Goal: Check status: Check status

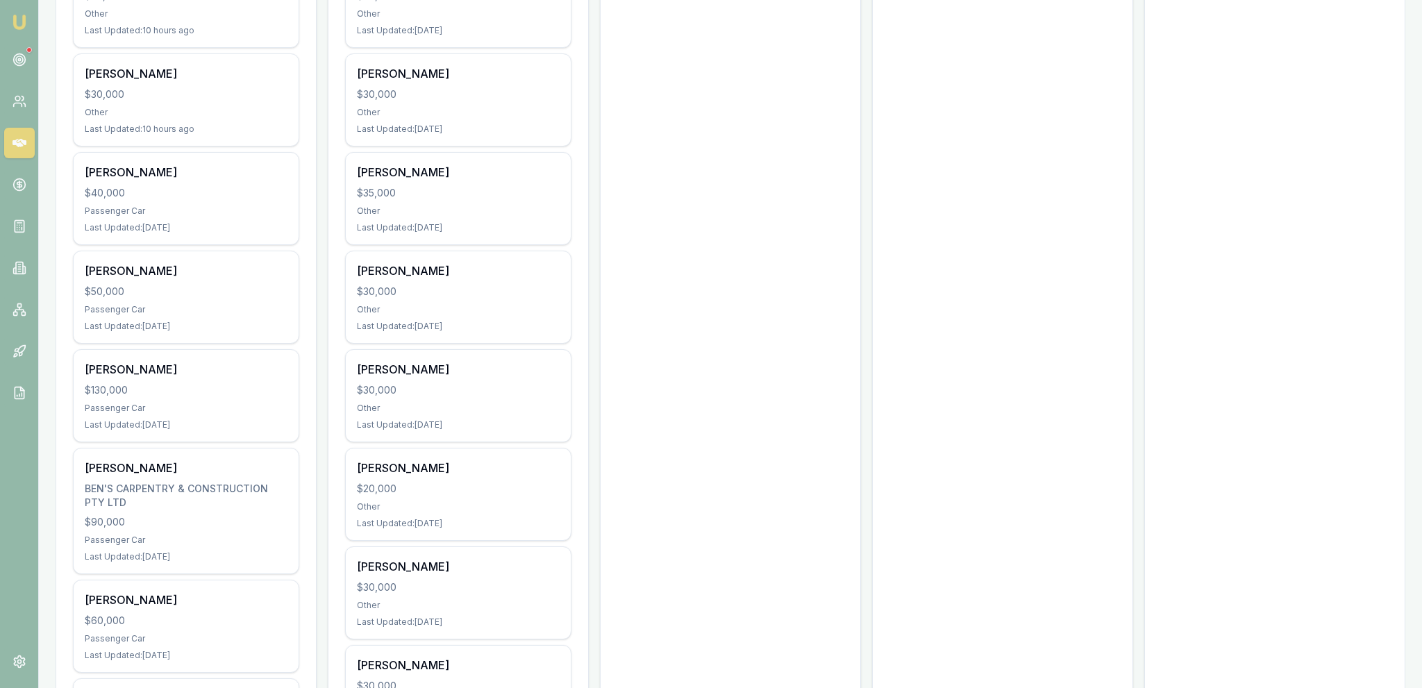
scroll to position [952, 0]
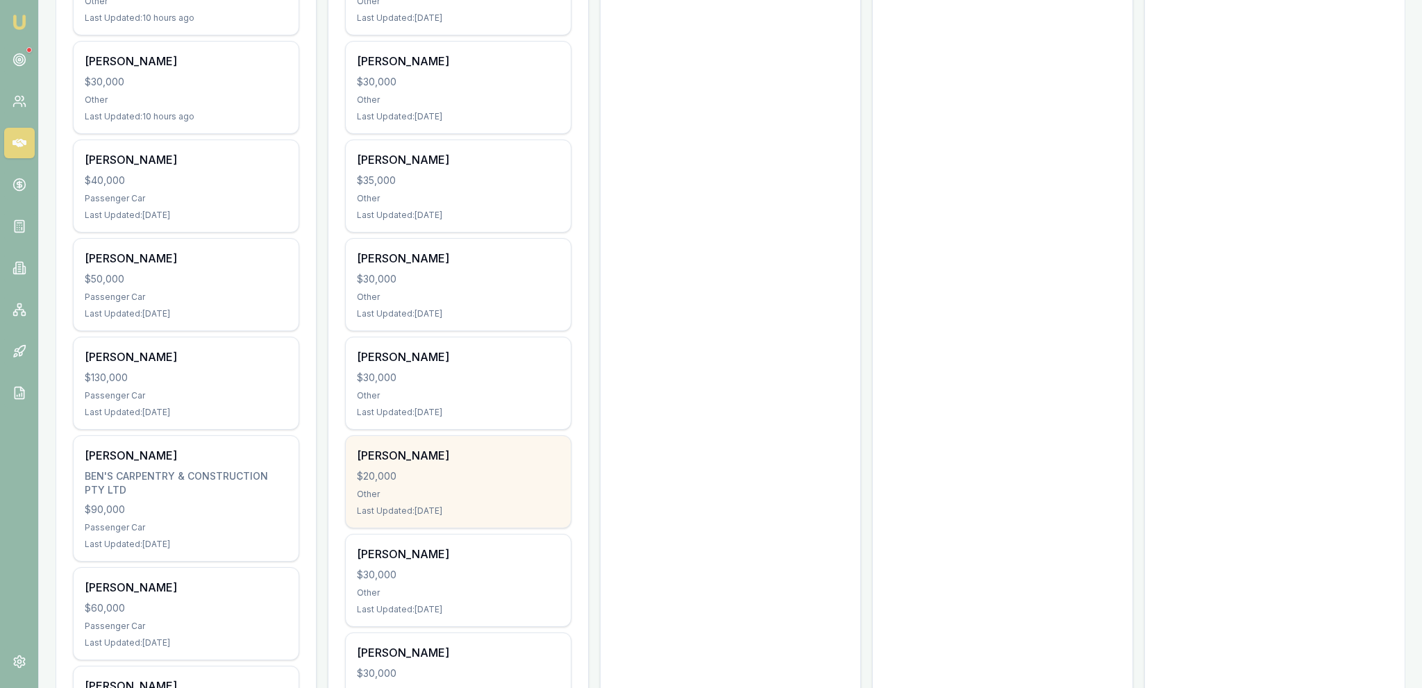
click at [496, 505] on div "Last Updated: [DATE]" at bounding box center [458, 510] width 203 height 11
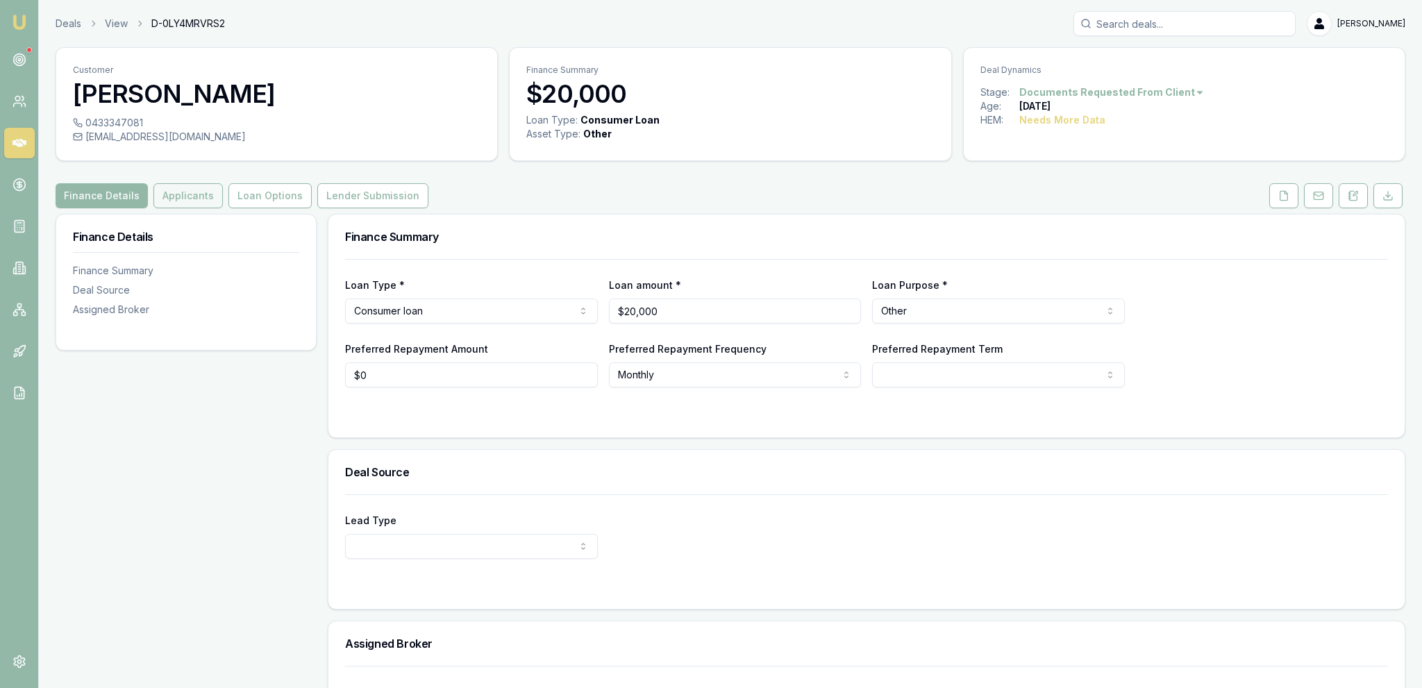
drag, startPoint x: 204, startPoint y: 222, endPoint x: 203, endPoint y: 208, distance: 14.6
click at [204, 221] on div "Finance Details Finance Summary Deal Source Assigned Broker" at bounding box center [186, 273] width 260 height 119
click at [203, 206] on button "Applicants" at bounding box center [187, 195] width 69 height 25
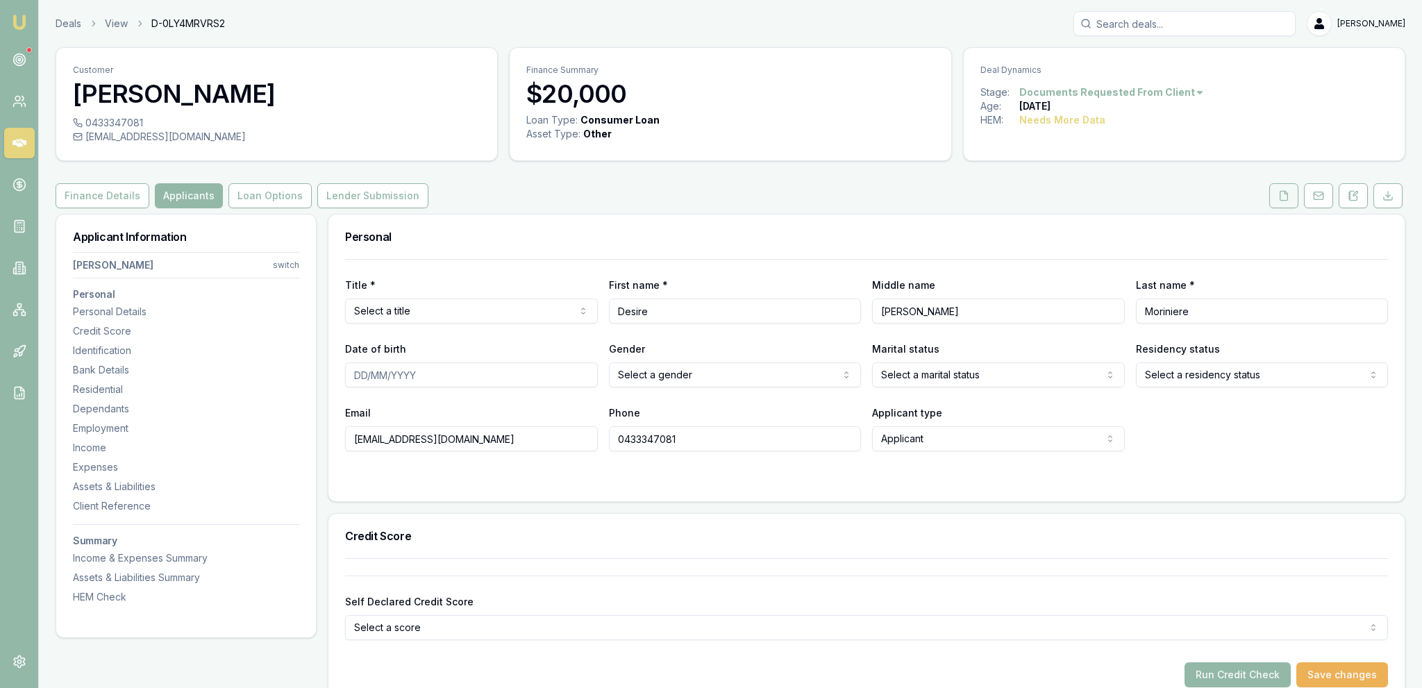
click at [1278, 204] on button at bounding box center [1283, 195] width 29 height 25
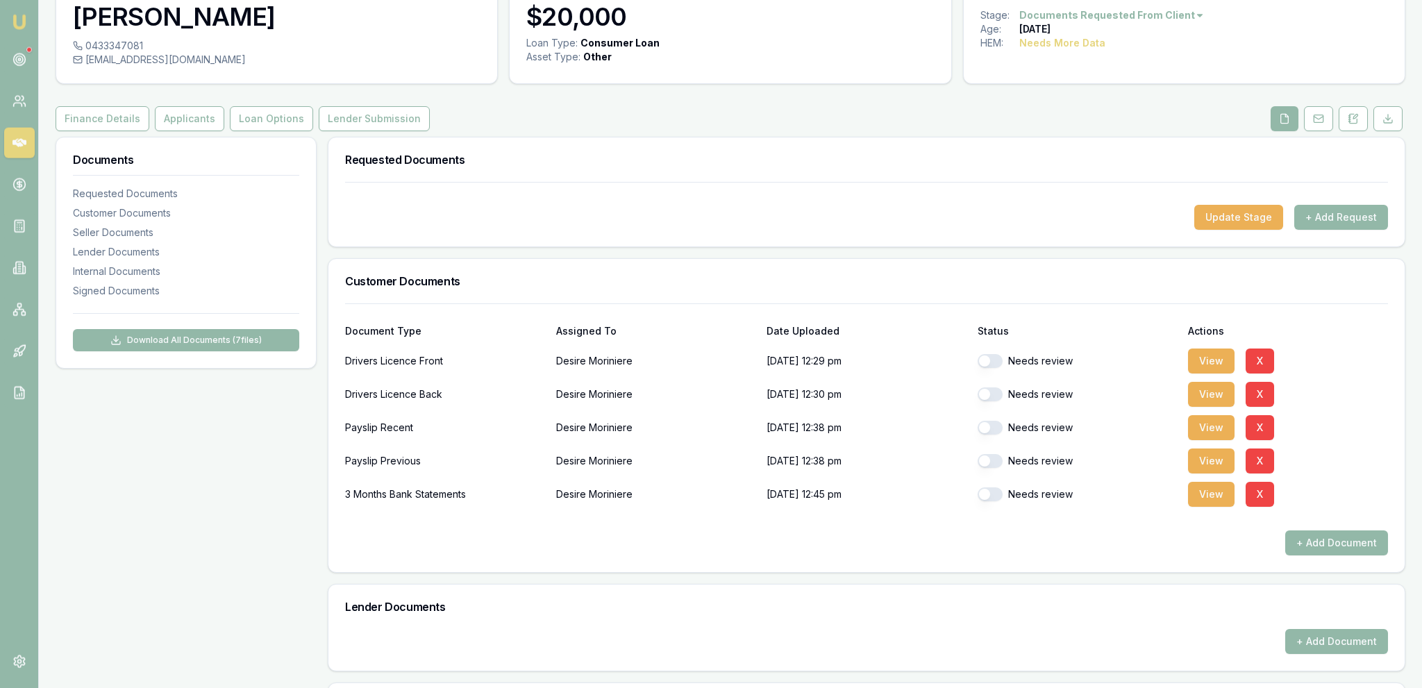
scroll to position [394, 0]
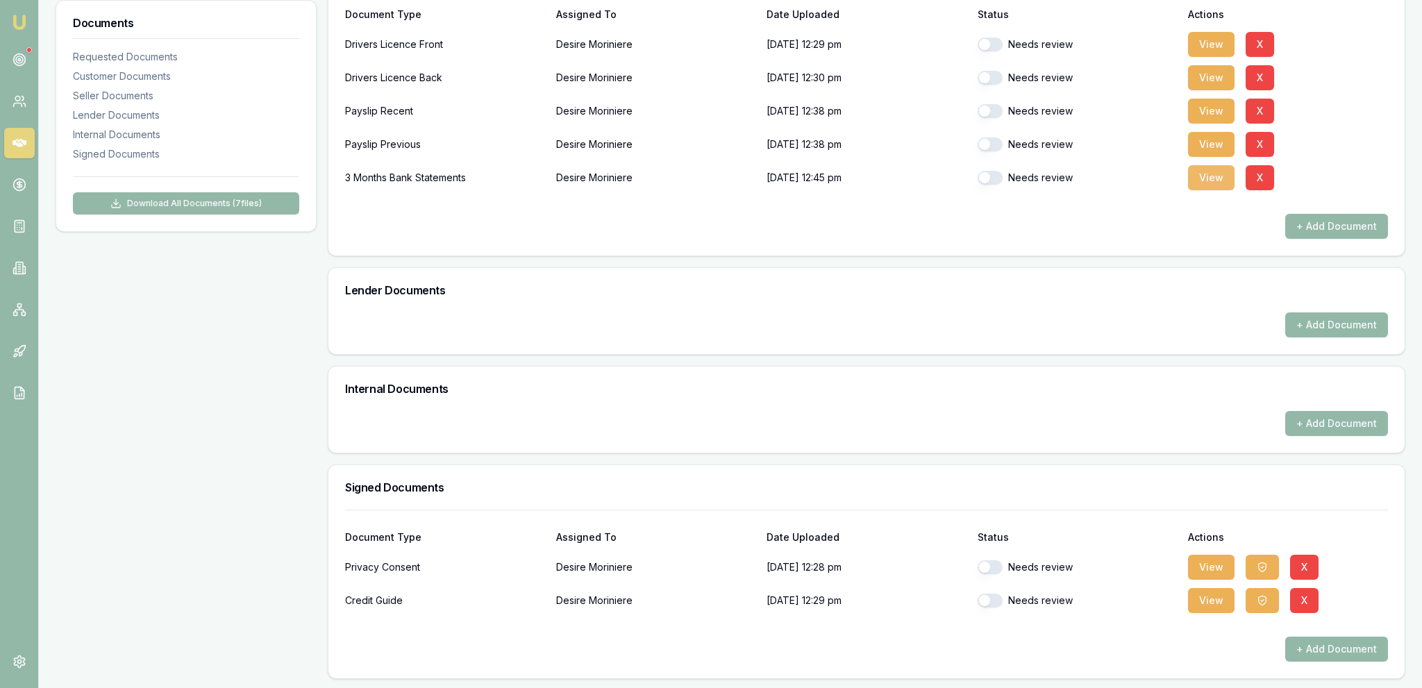
click at [1231, 180] on button "View" at bounding box center [1211, 177] width 47 height 25
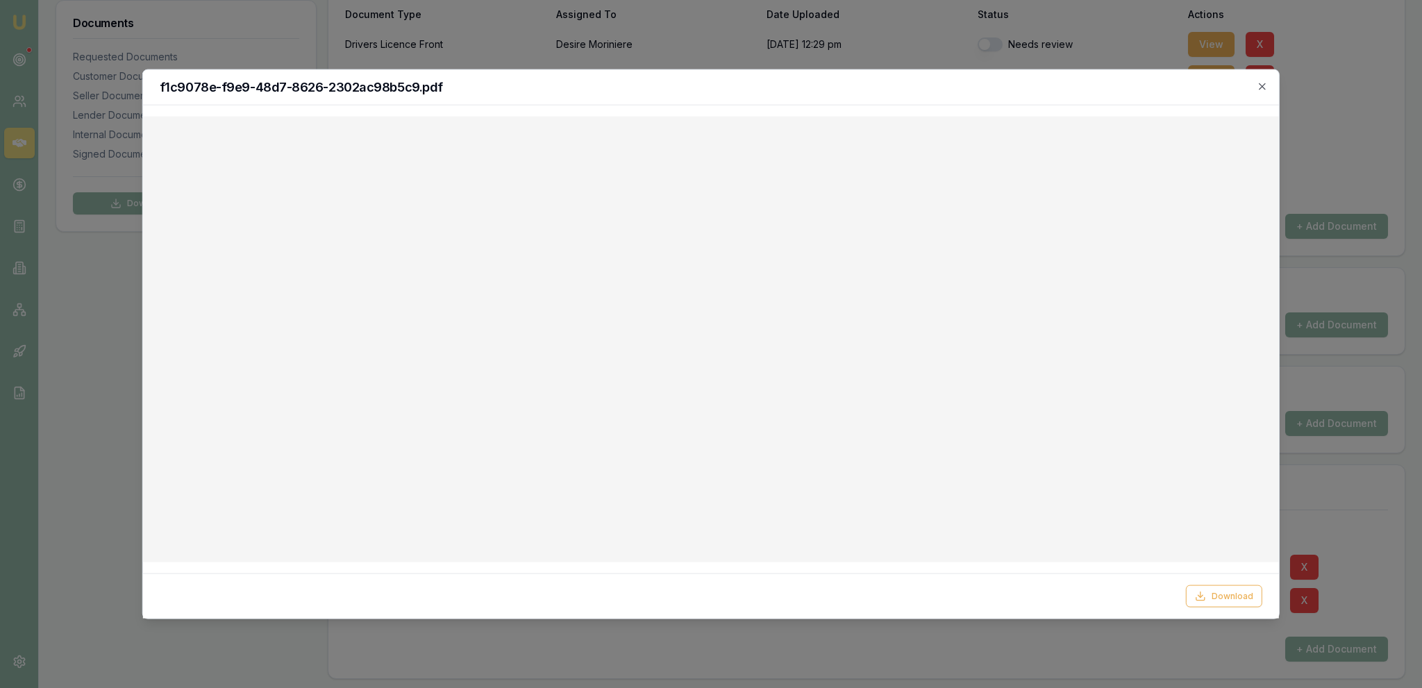
click at [159, 12] on div at bounding box center [711, 344] width 1422 height 688
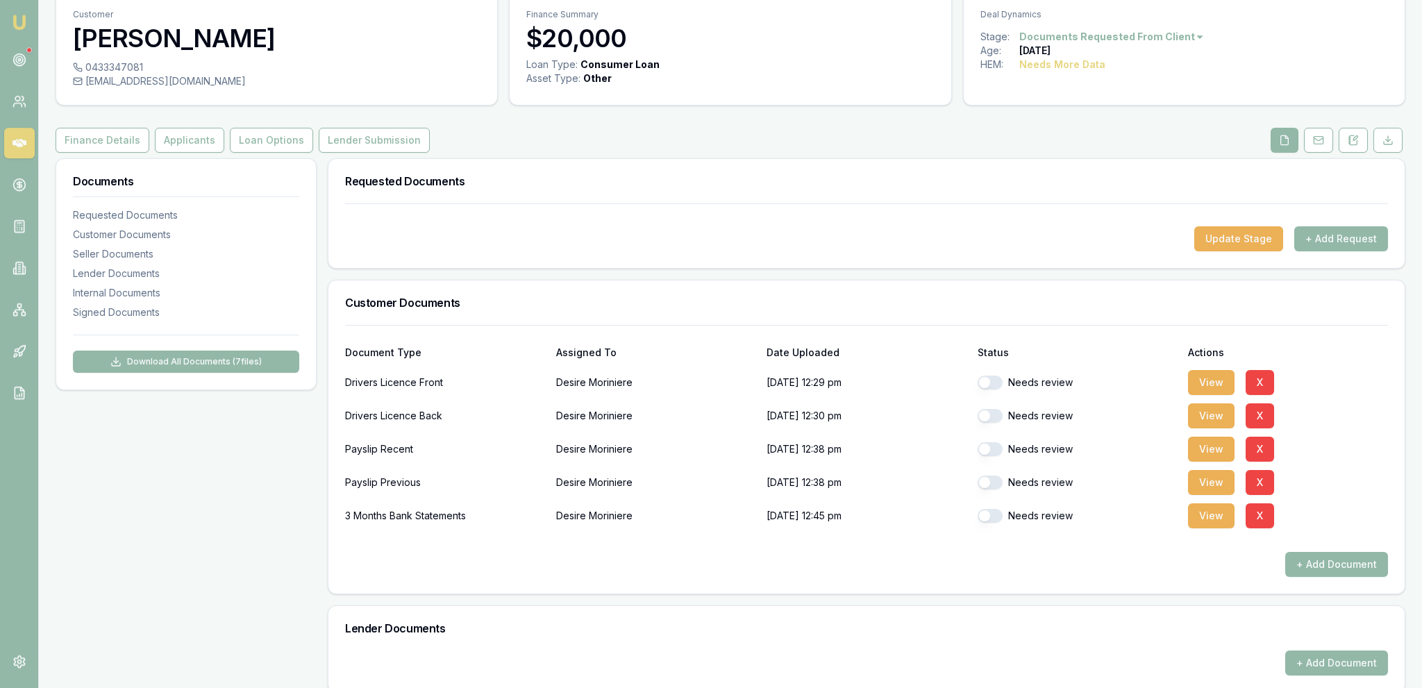
scroll to position [0, 0]
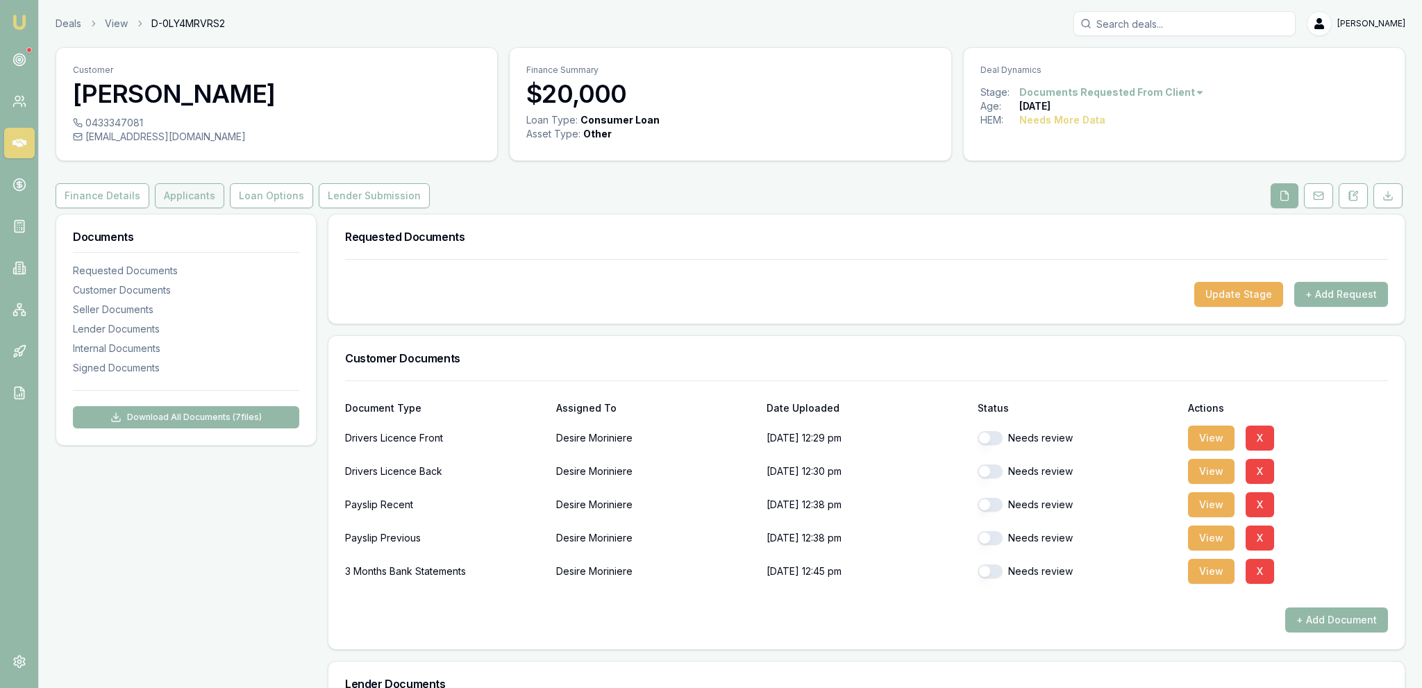
click at [201, 198] on button "Applicants" at bounding box center [189, 195] width 69 height 25
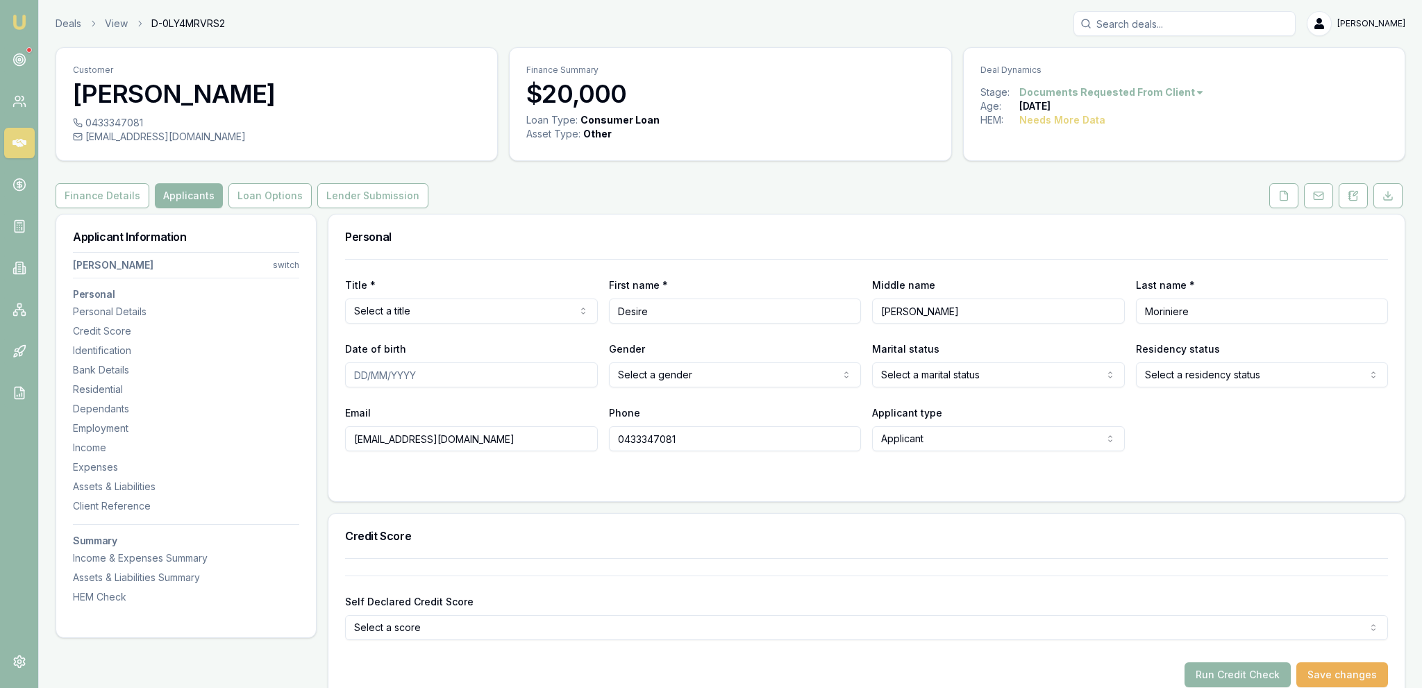
click at [1166, 318] on input "Moriniere" at bounding box center [1262, 310] width 253 height 25
